Goal: Transaction & Acquisition: Obtain resource

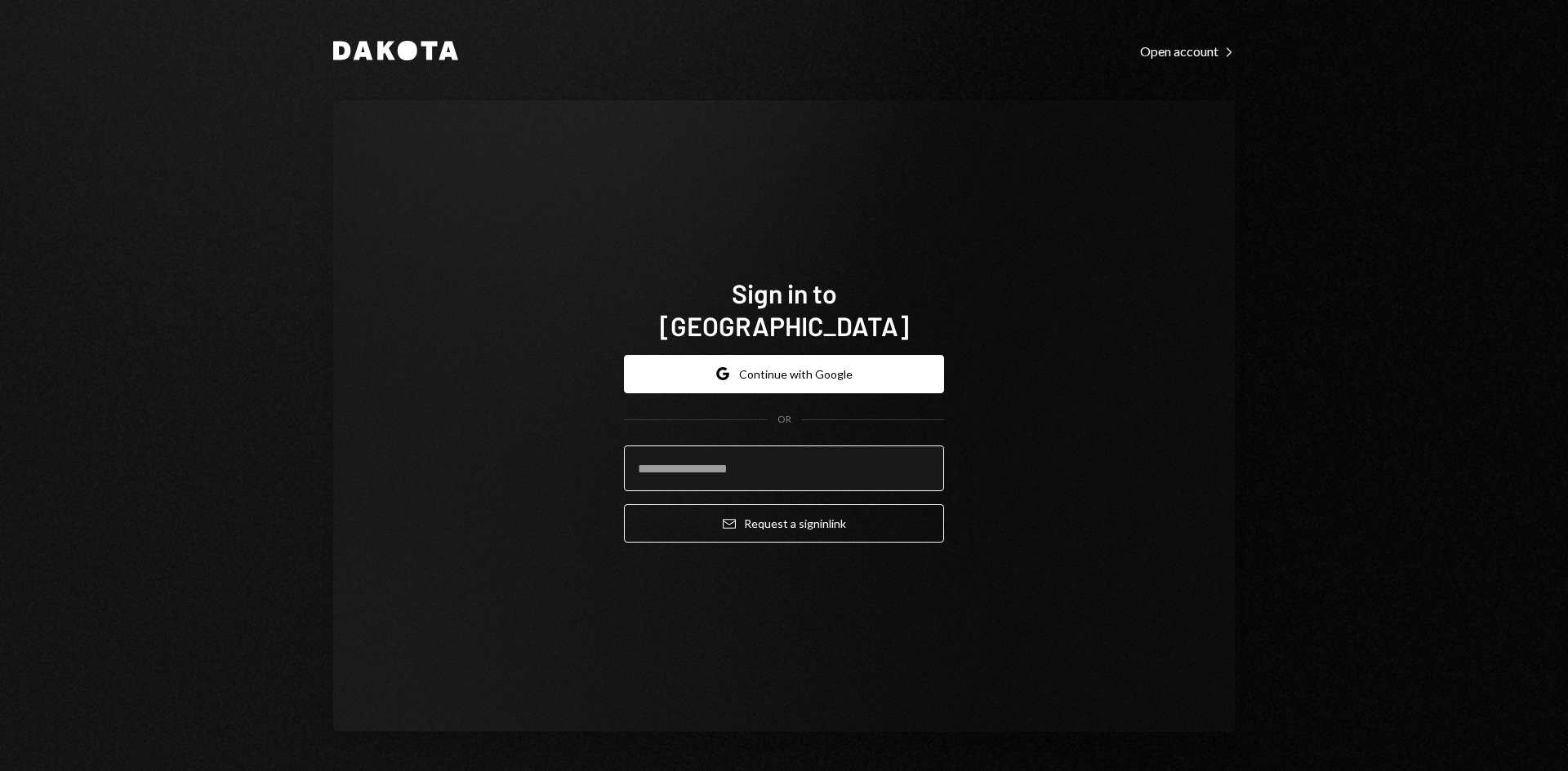
click at [862, 460] on input "email" at bounding box center [784, 468] width 320 height 46
type input "**********"
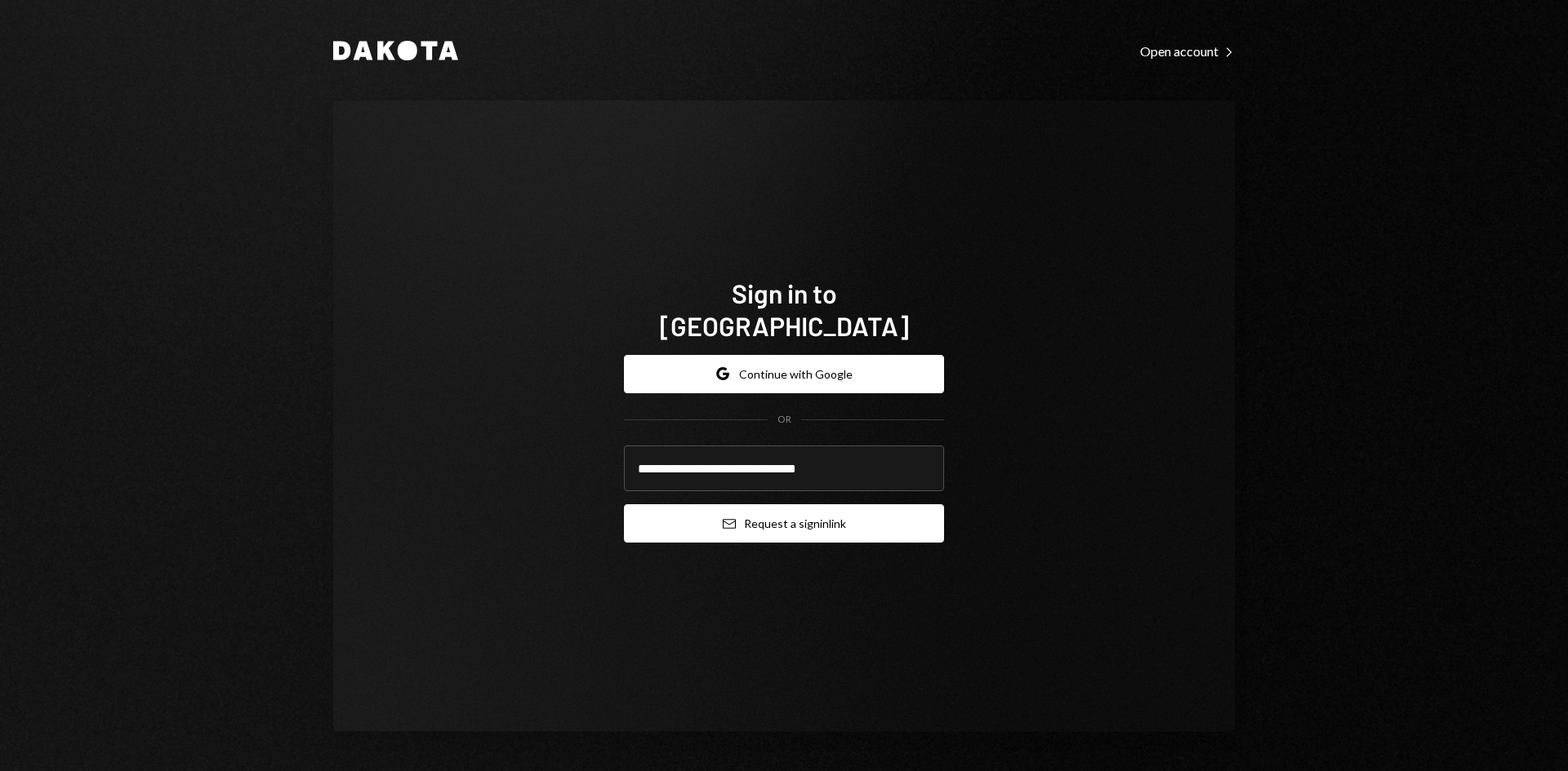
click at [881, 504] on button "Email Request a sign in link" at bounding box center [784, 524] width 320 height 39
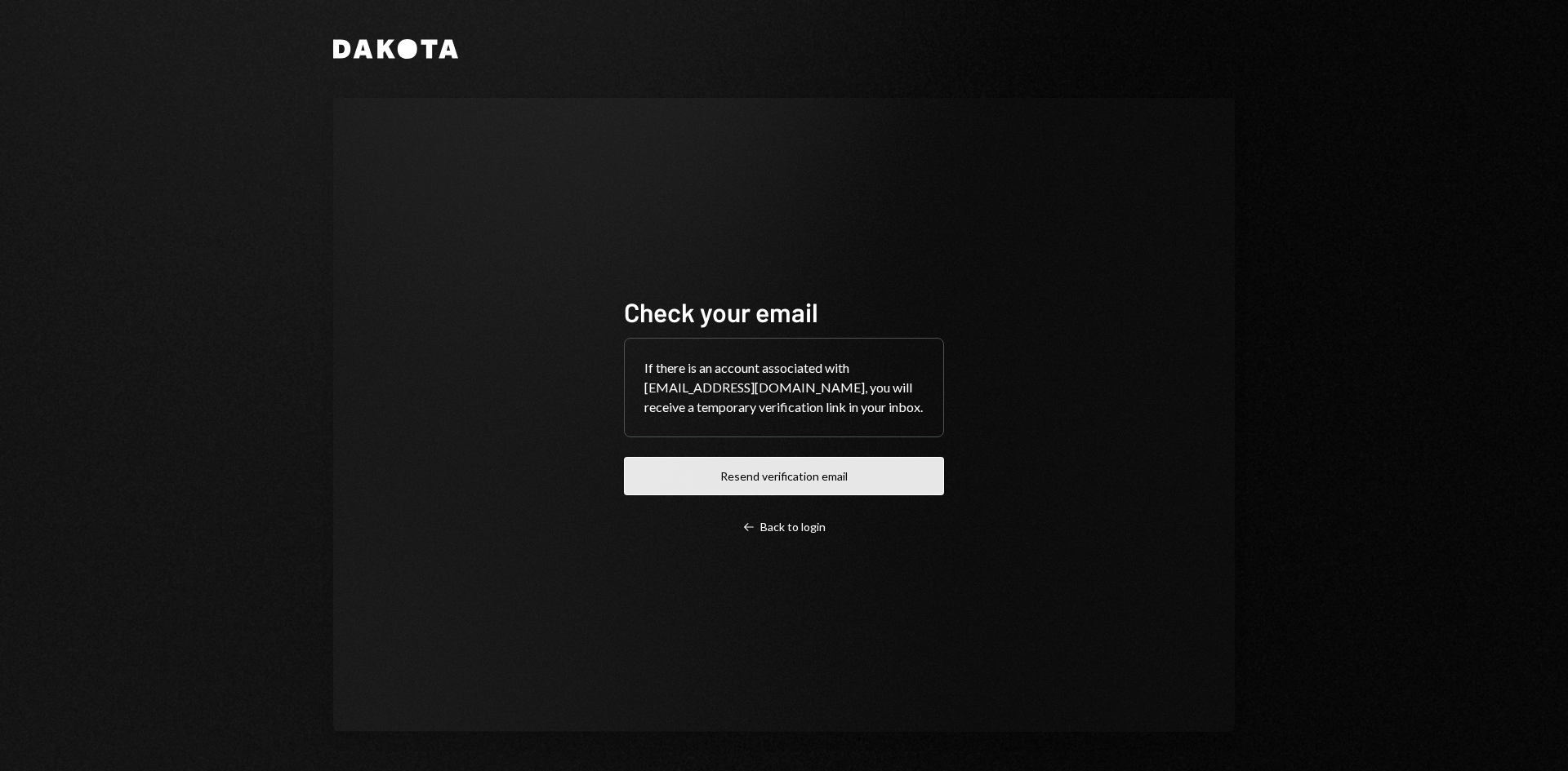
click at [799, 493] on button "Resend verification email" at bounding box center [784, 476] width 320 height 39
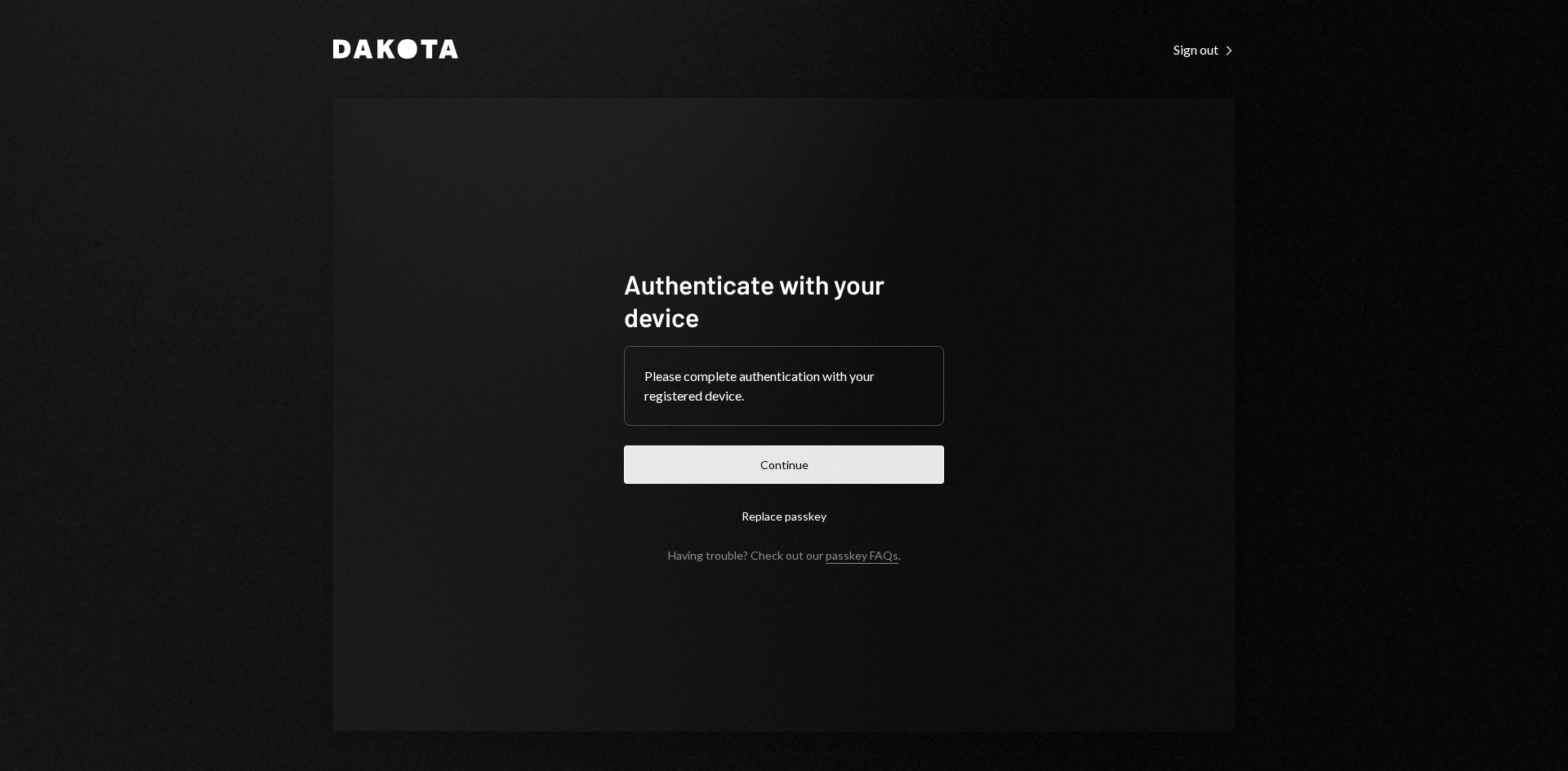
click at [745, 469] on button "Continue" at bounding box center [784, 465] width 320 height 39
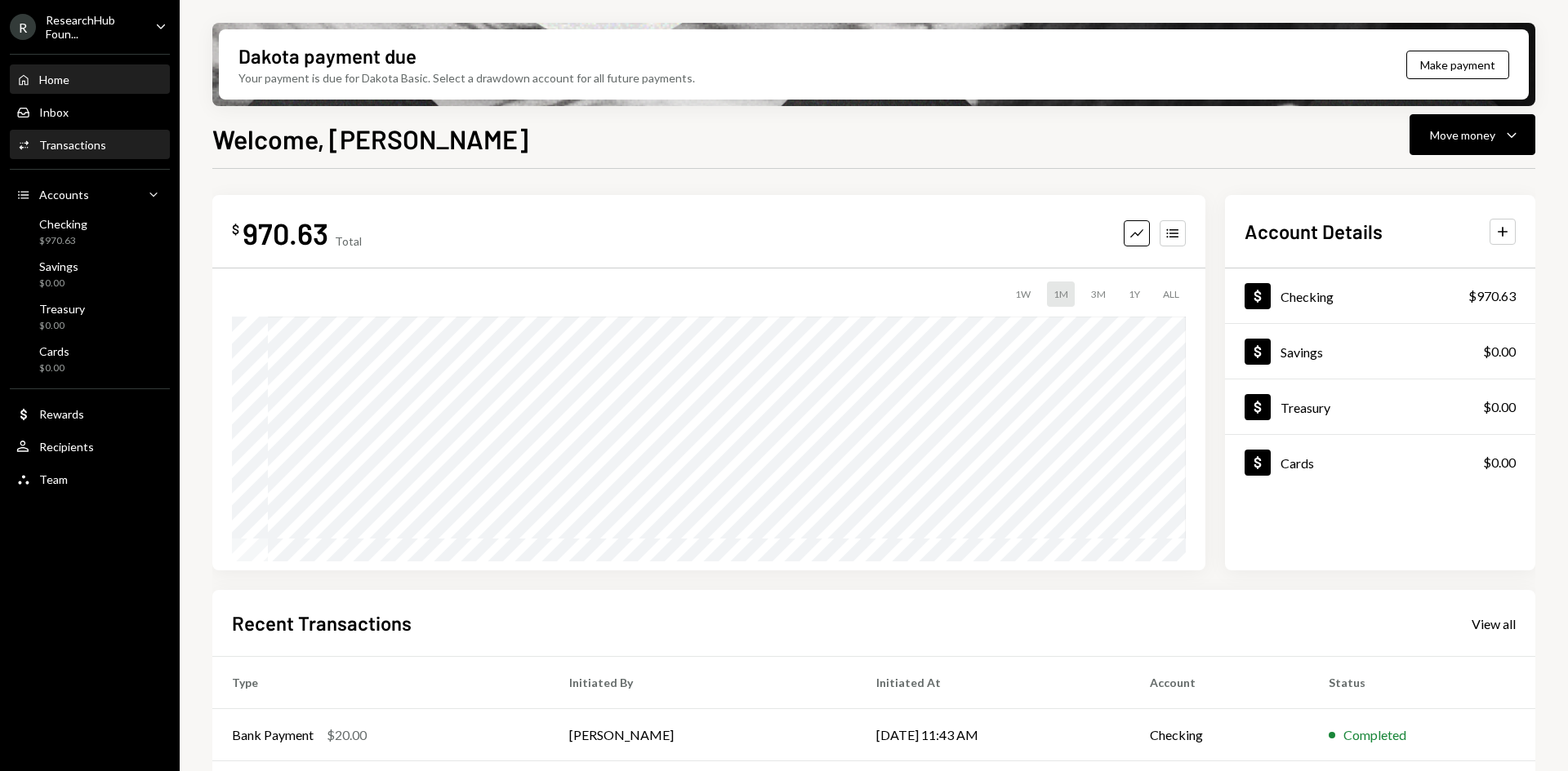
click at [95, 136] on div "Activities Transactions" at bounding box center [90, 145] width 147 height 28
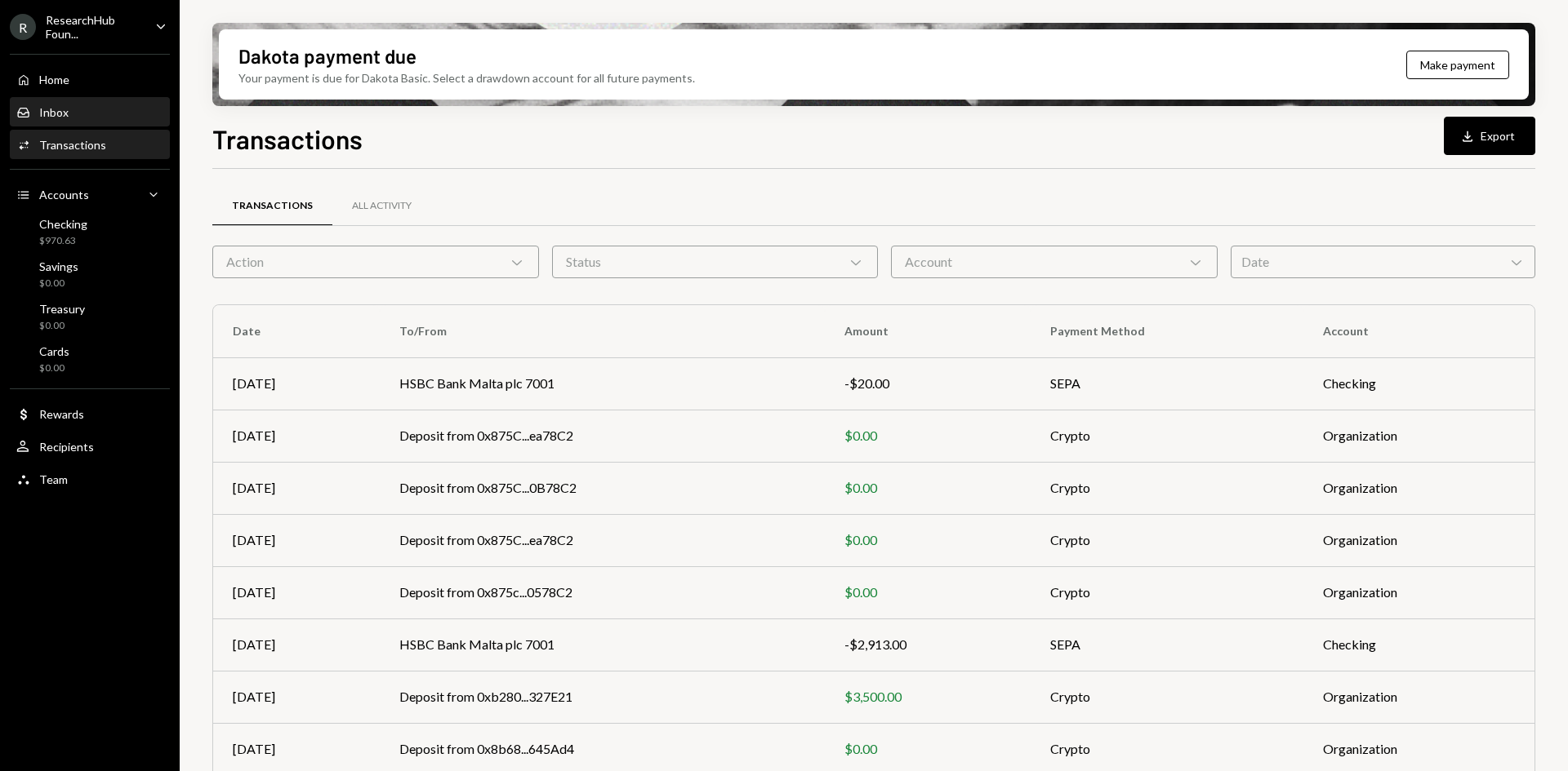
click at [87, 100] on div "Inbox Inbox" at bounding box center [90, 113] width 147 height 28
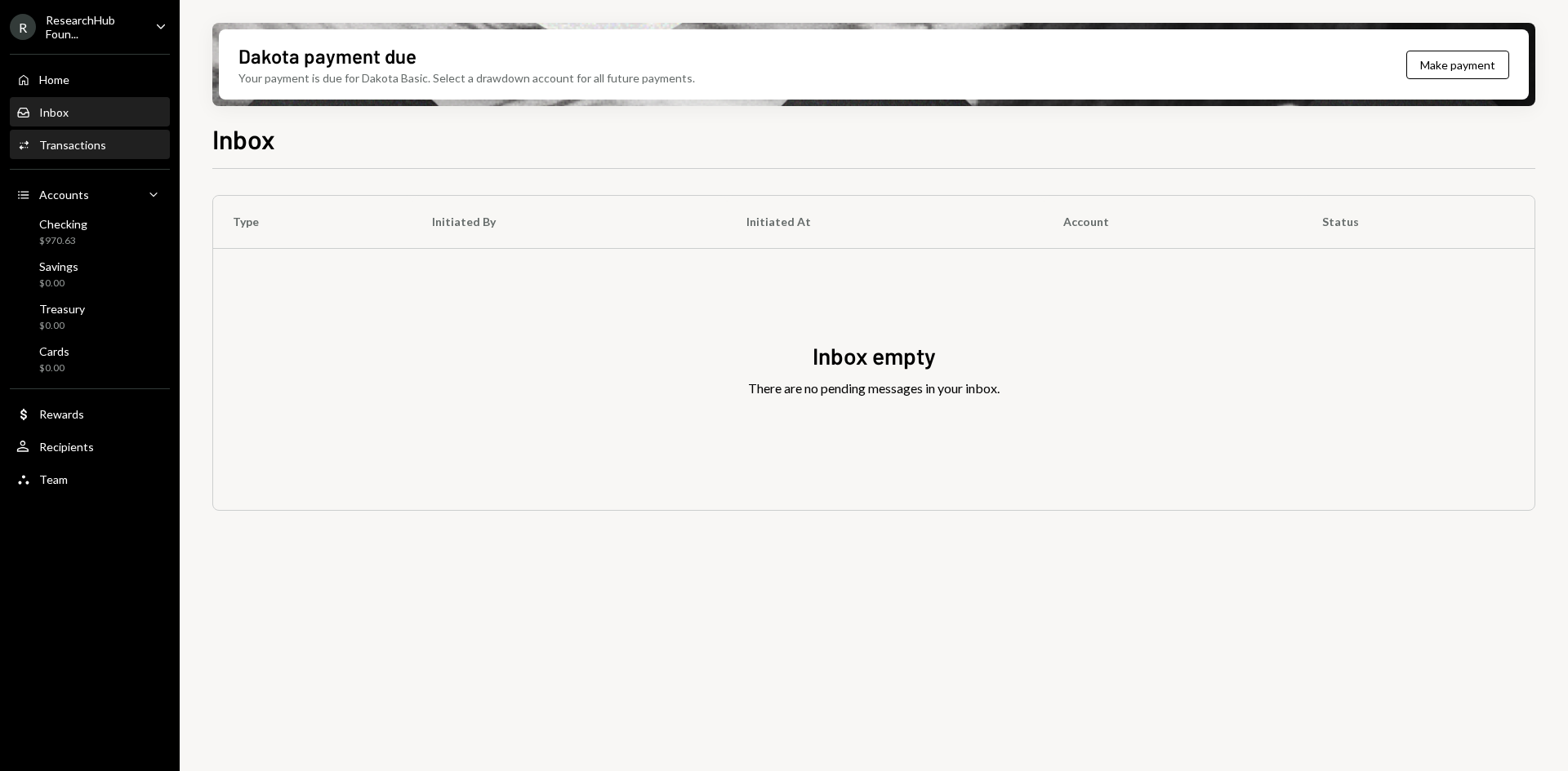
click at [87, 136] on div "Activities Transactions" at bounding box center [90, 145] width 147 height 28
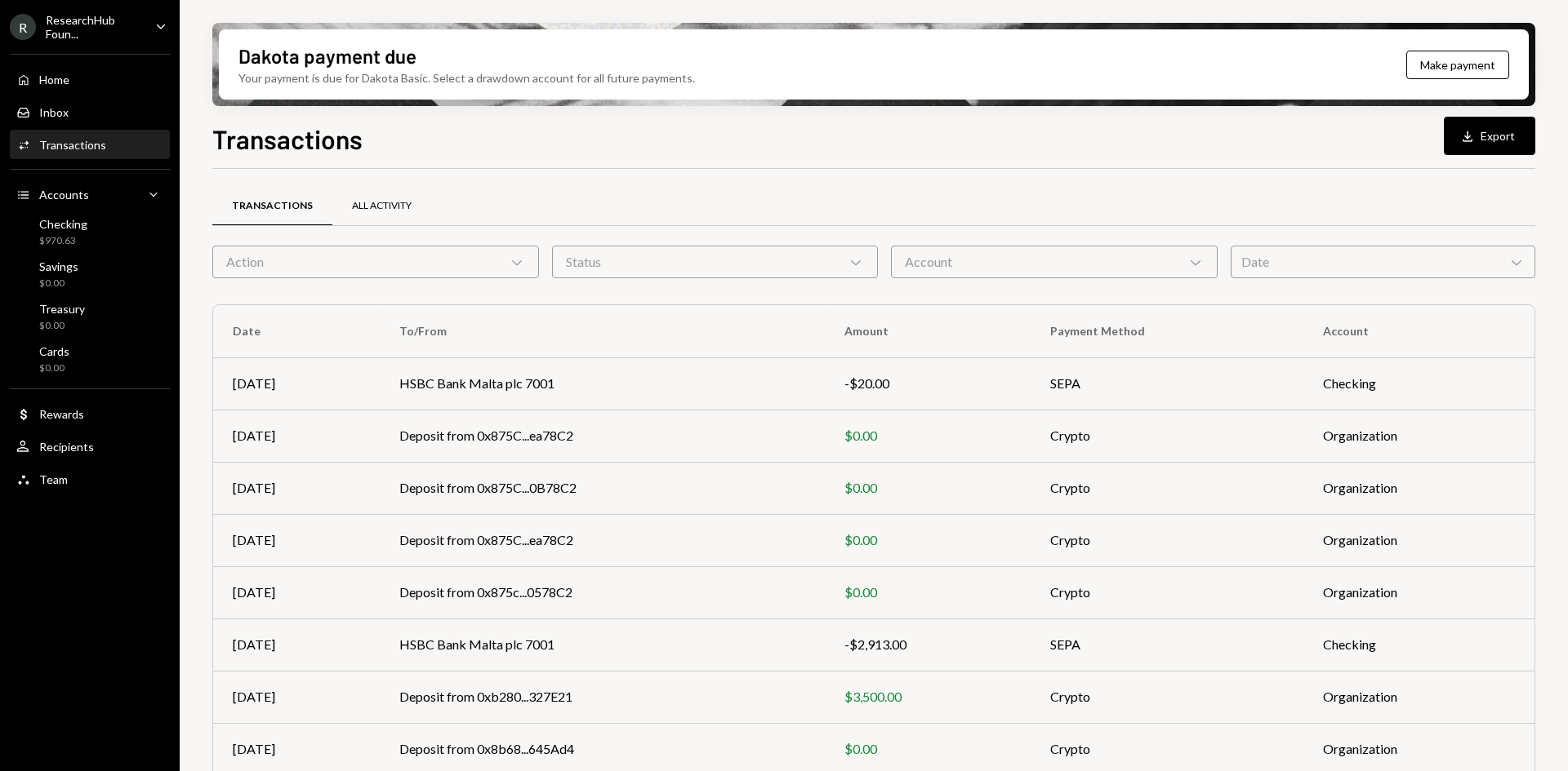
click at [352, 202] on div "All Activity" at bounding box center [382, 206] width 60 height 14
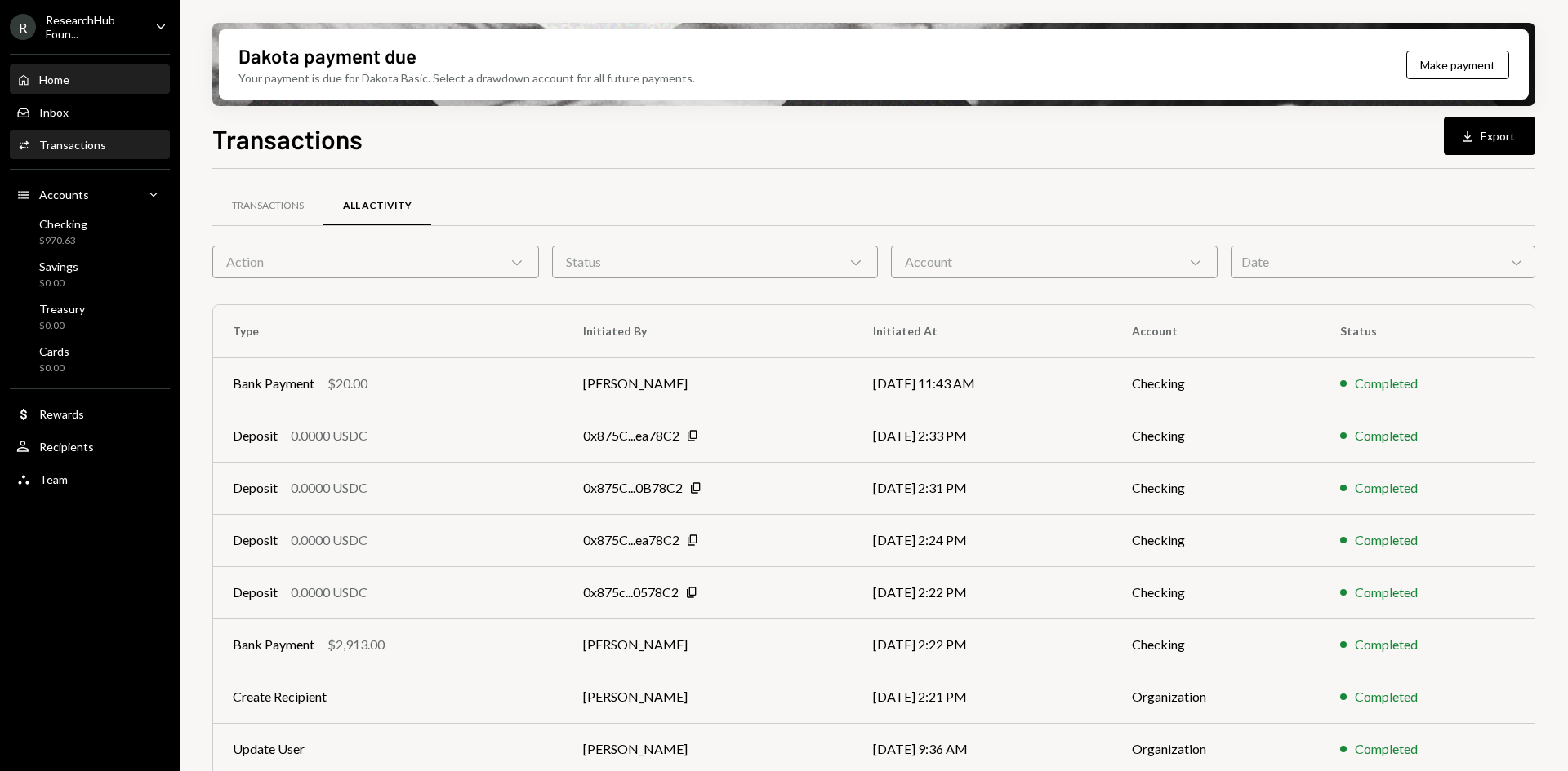
click at [95, 85] on div "Home Home" at bounding box center [90, 80] width 147 height 15
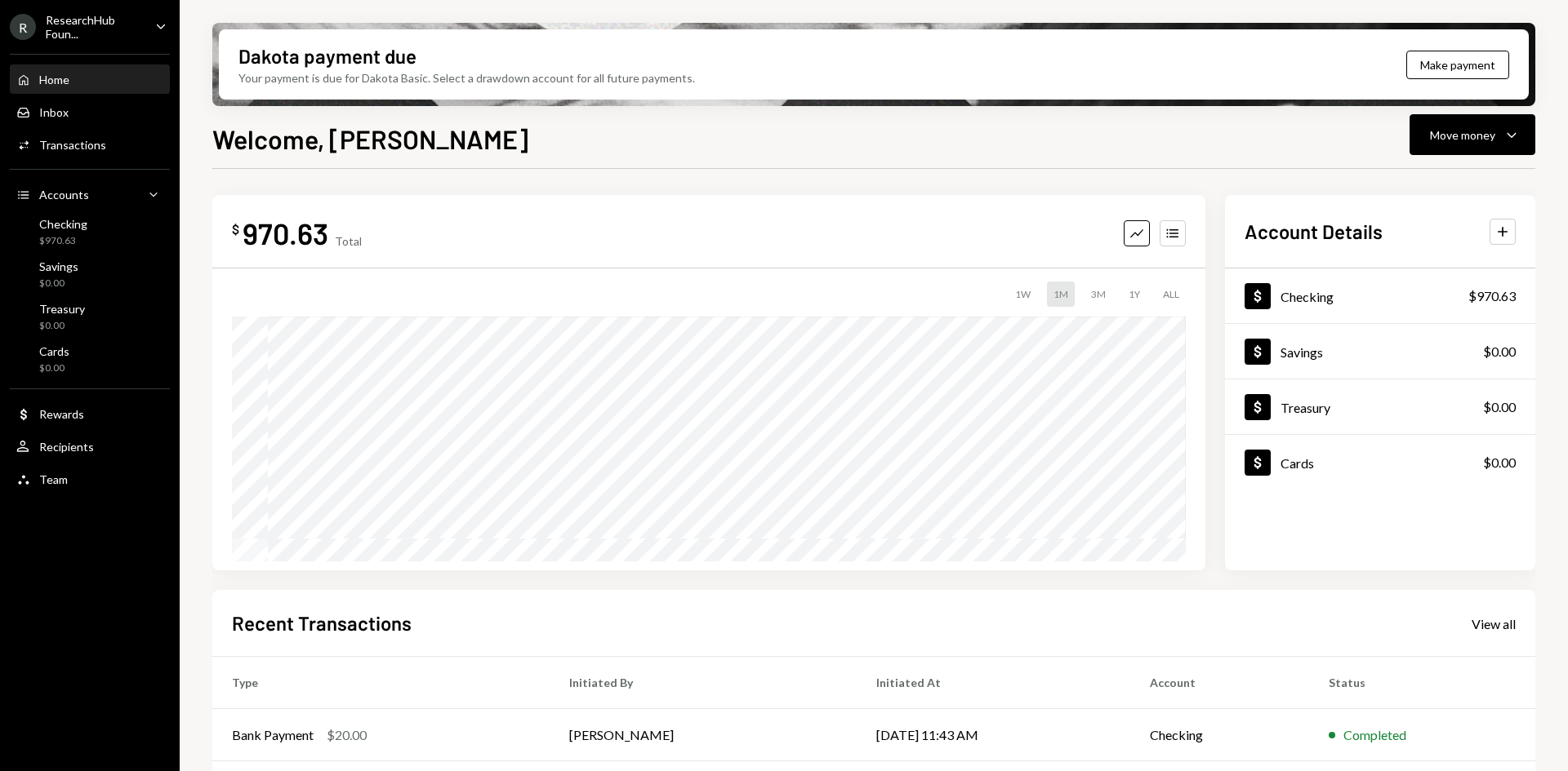
click at [121, 6] on ul "R ResearchHub Foun... Caret Down Home Home Inbox Inbox Activities Transactions …" at bounding box center [90, 248] width 180 height 497
click at [121, 24] on div "ResearchHub Foun..." at bounding box center [93, 27] width 96 height 28
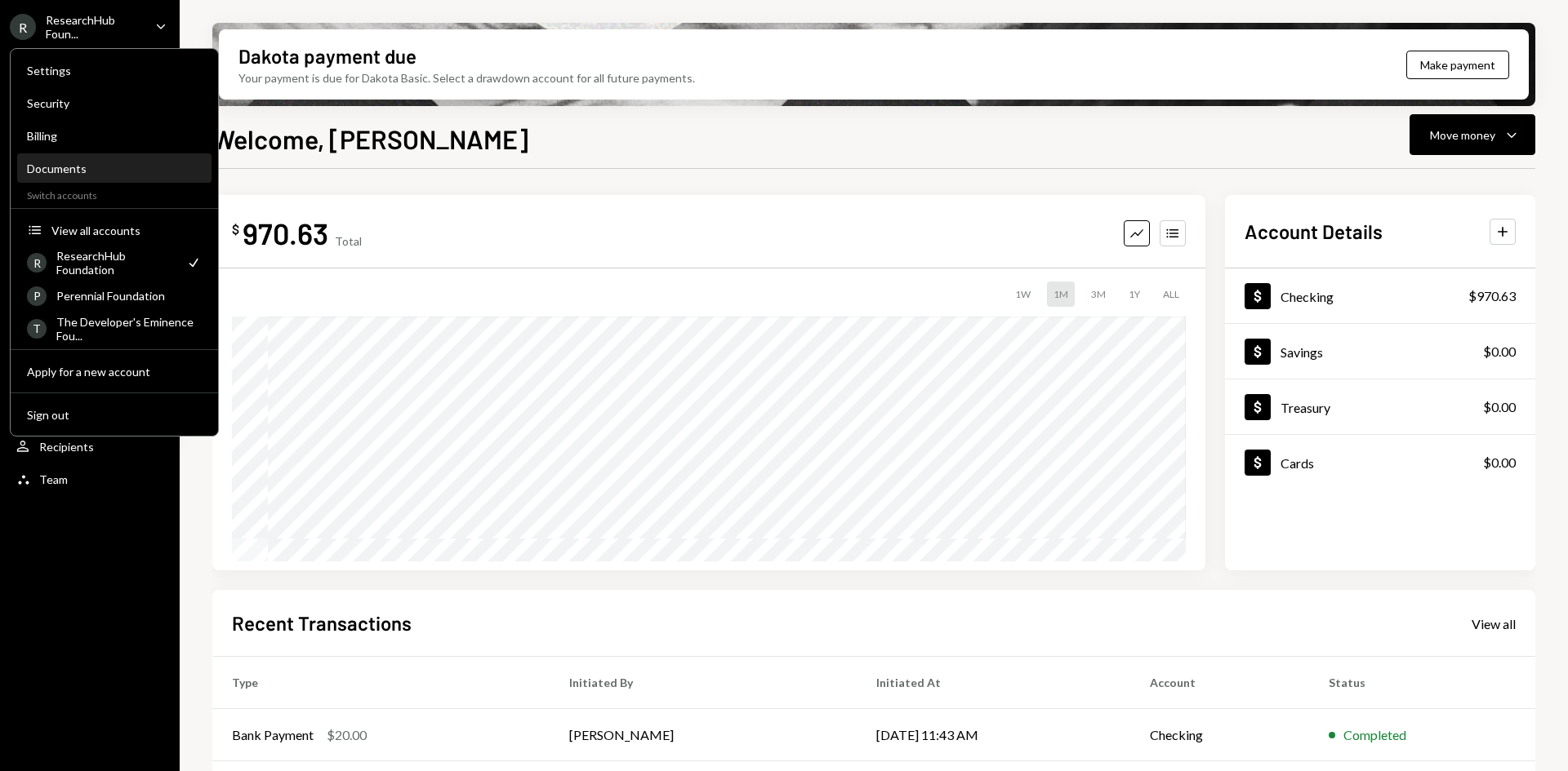
click at [98, 165] on div "Documents" at bounding box center [114, 169] width 174 height 14
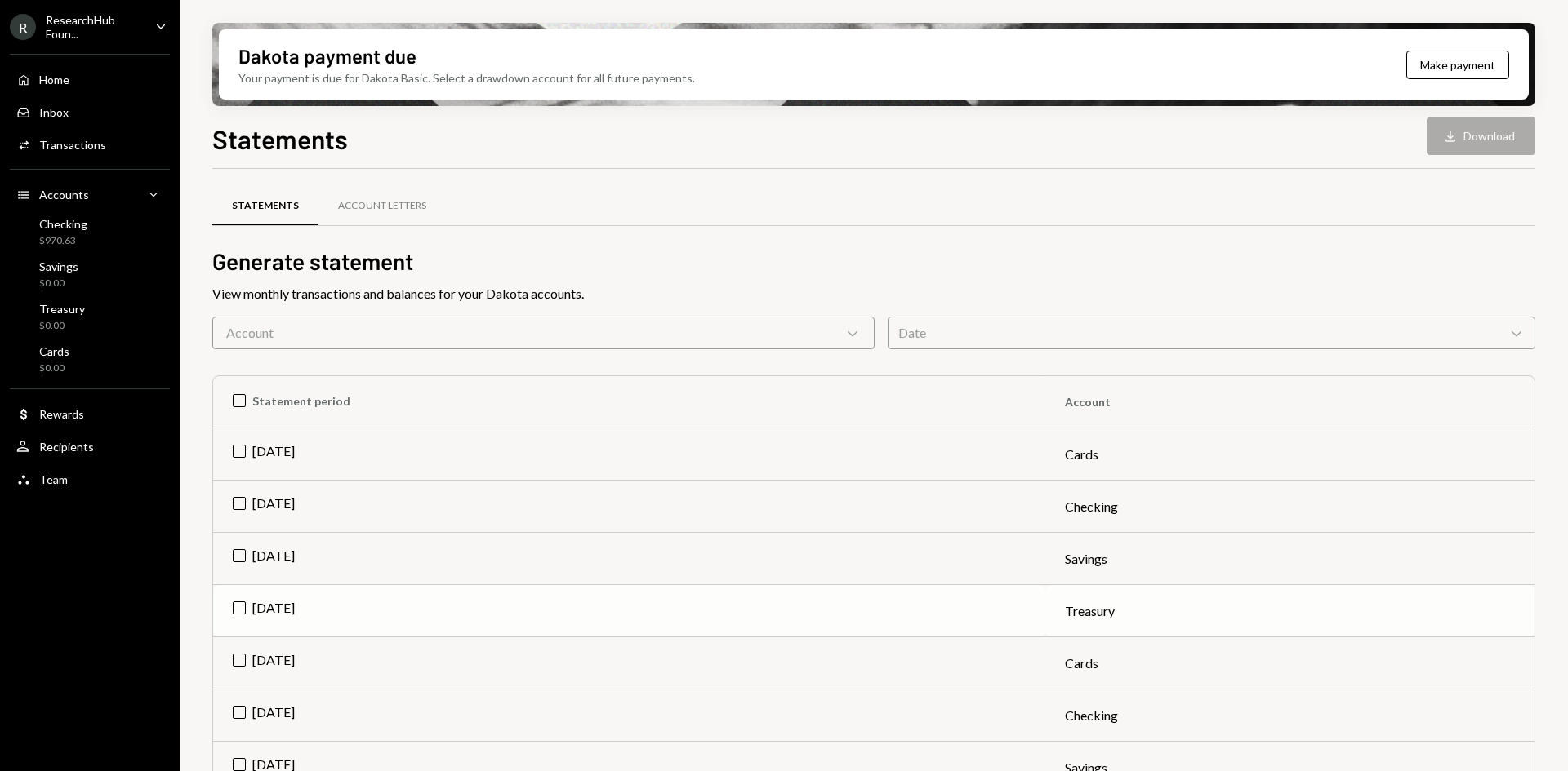
scroll to position [164, 0]
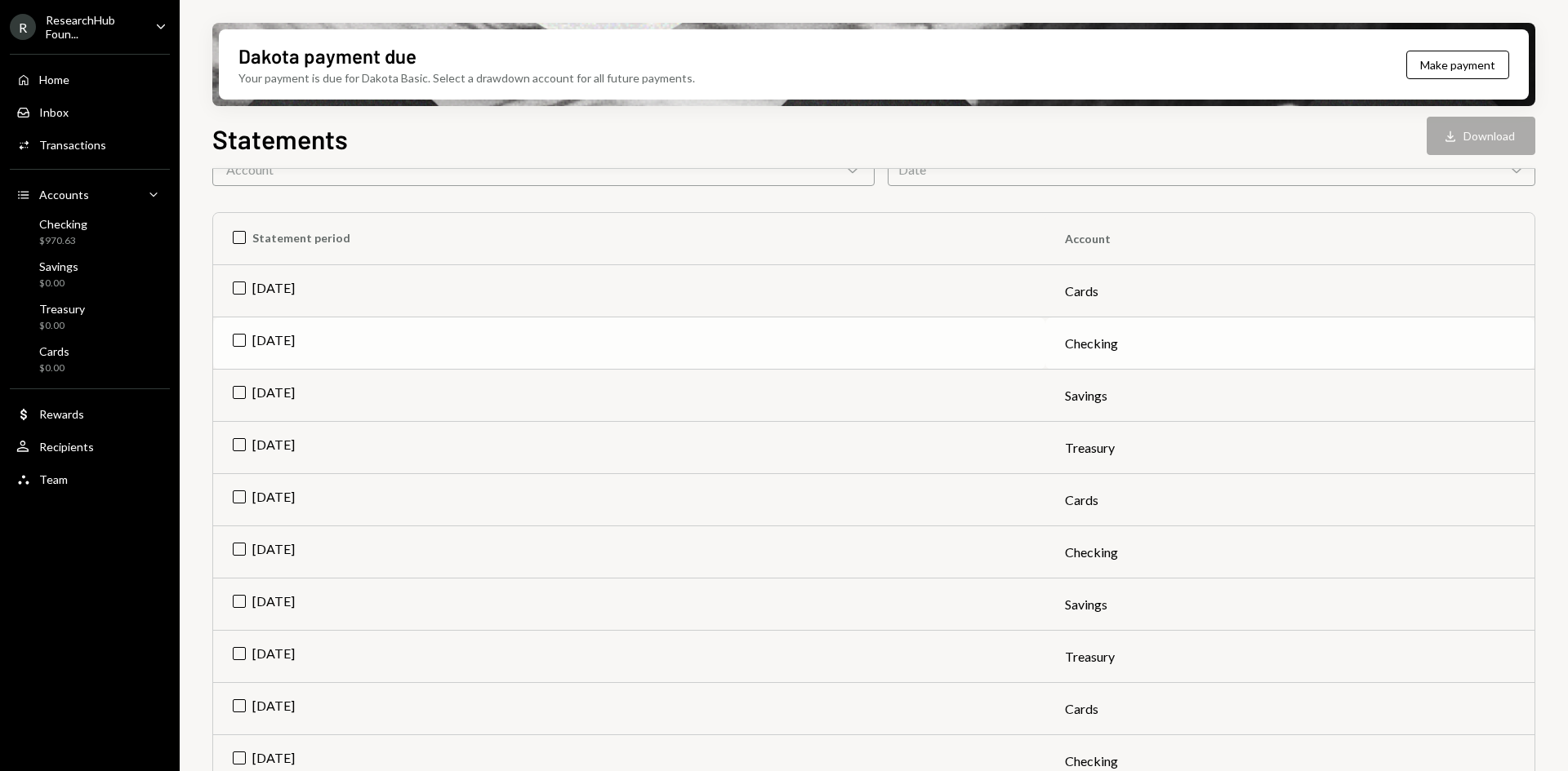
click at [229, 338] on td "Jul 2025" at bounding box center [629, 343] width 832 height 52
click at [240, 290] on td "Check Jul 2025" at bounding box center [629, 290] width 832 height 52
click at [235, 341] on td "Jul 2025" at bounding box center [629, 343] width 832 height 52
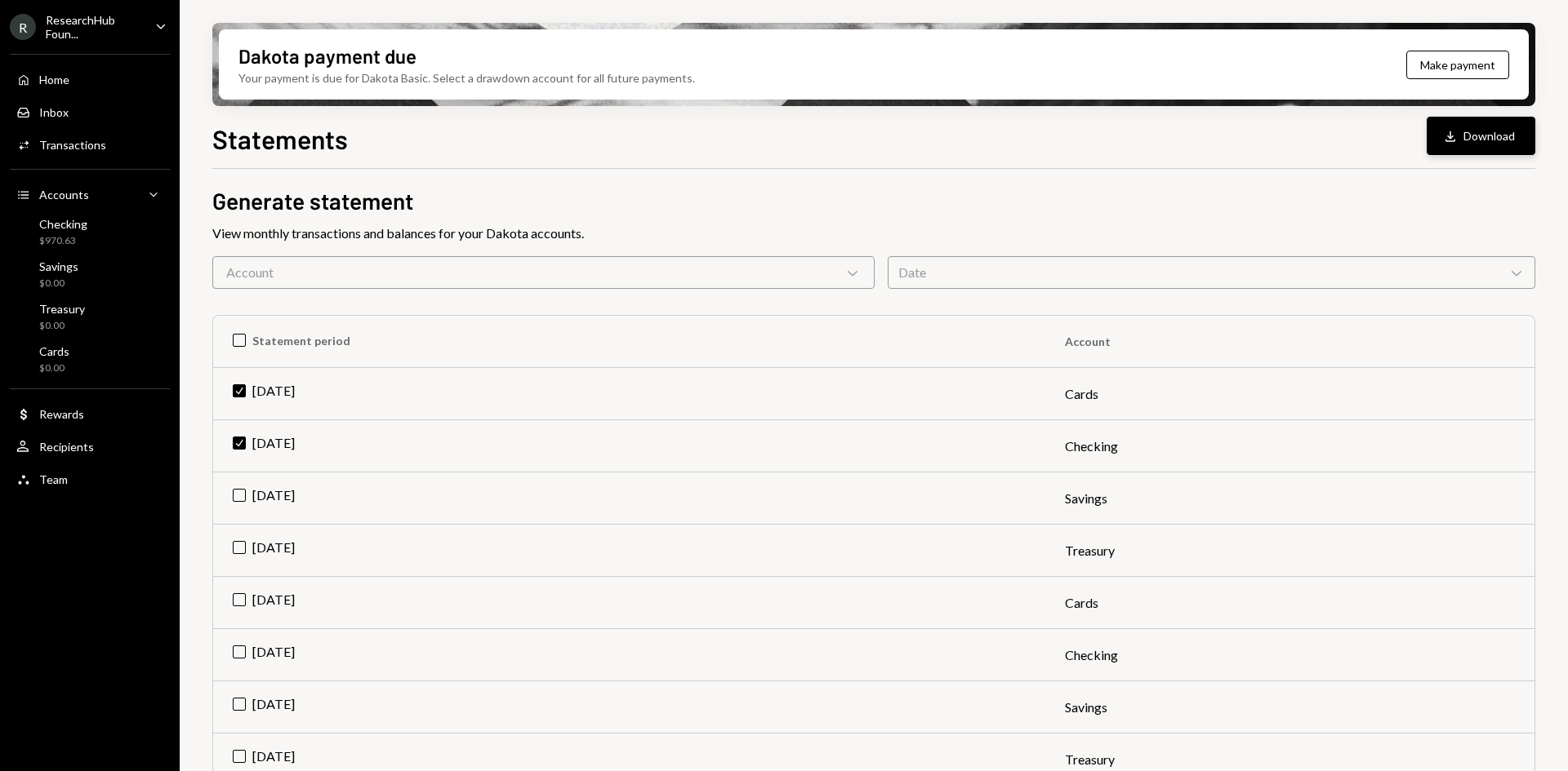
scroll to position [0, 0]
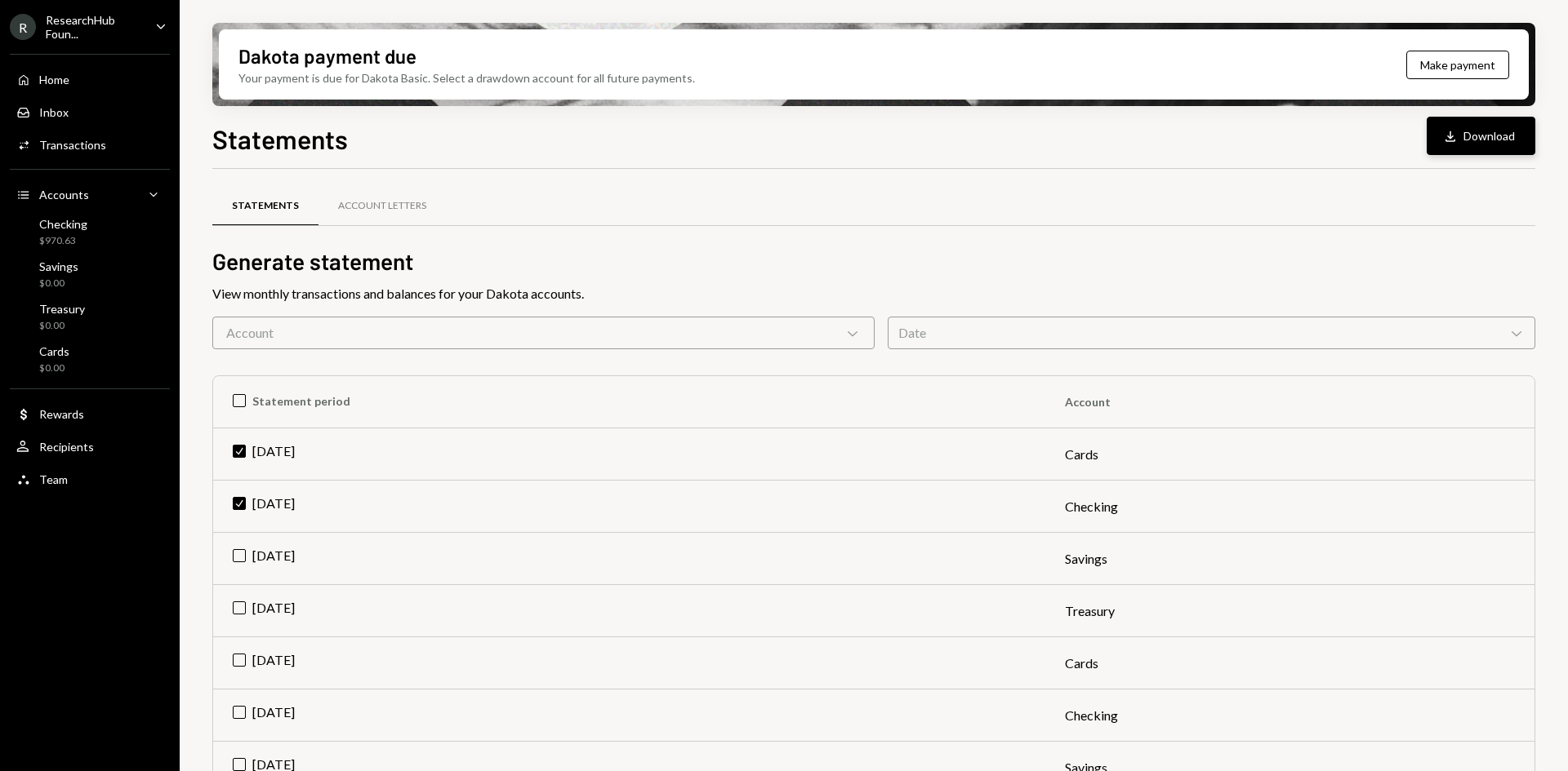
click at [1459, 127] on button "Download Download" at bounding box center [1480, 136] width 108 height 39
